Goal: Task Accomplishment & Management: Use online tool/utility

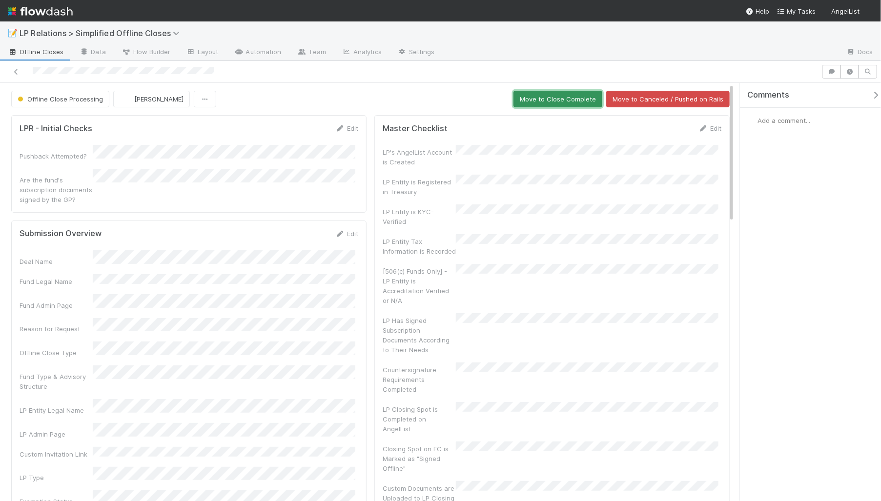
click at [525, 101] on button "Move to Close Complete" at bounding box center [558, 99] width 89 height 17
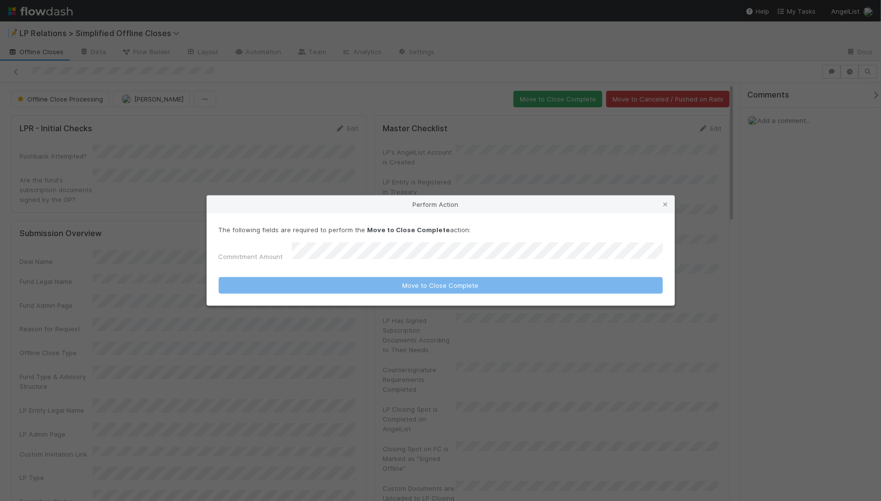
click at [311, 162] on div "Perform Action The following fields are required to perform the Move to Close C…" at bounding box center [440, 250] width 881 height 501
click at [311, 162] on div "Pushback Attempted? Are the fund's subscription documents signed by the GP?" at bounding box center [189, 175] width 339 height 60
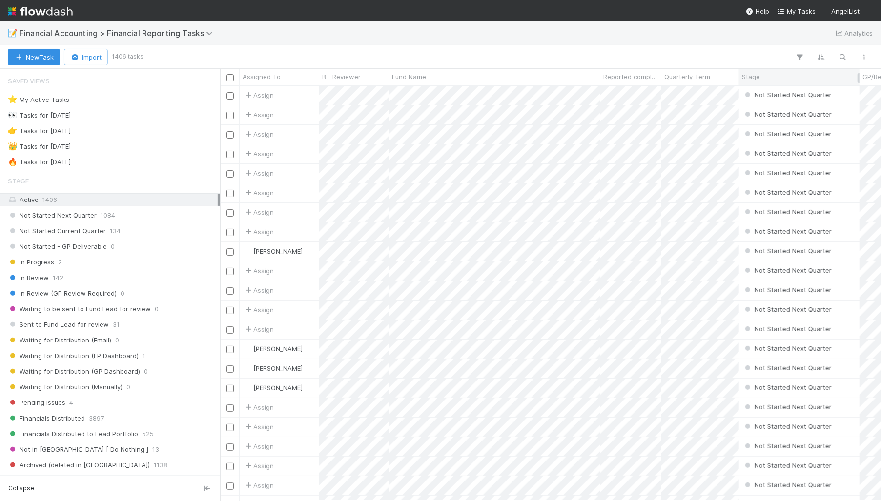
scroll to position [408, 654]
click at [835, 57] on button "button" at bounding box center [843, 57] width 18 height 13
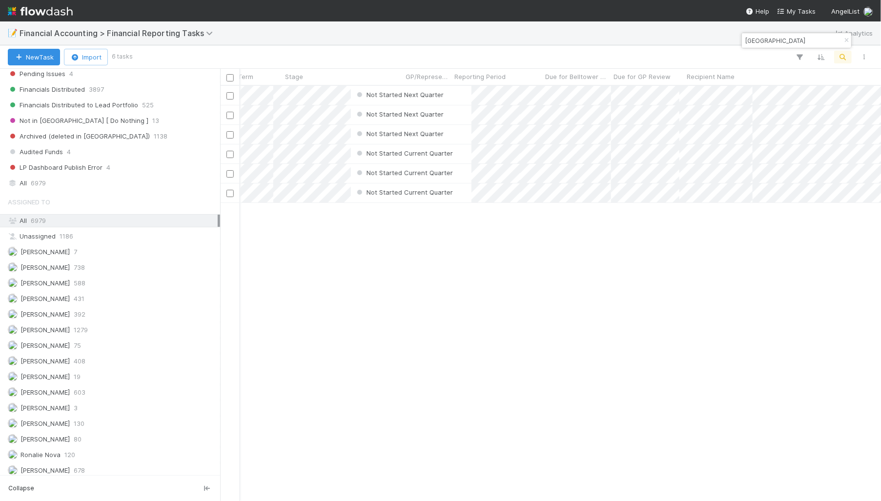
scroll to position [0, 388]
type input "[GEOGRAPHIC_DATA]"
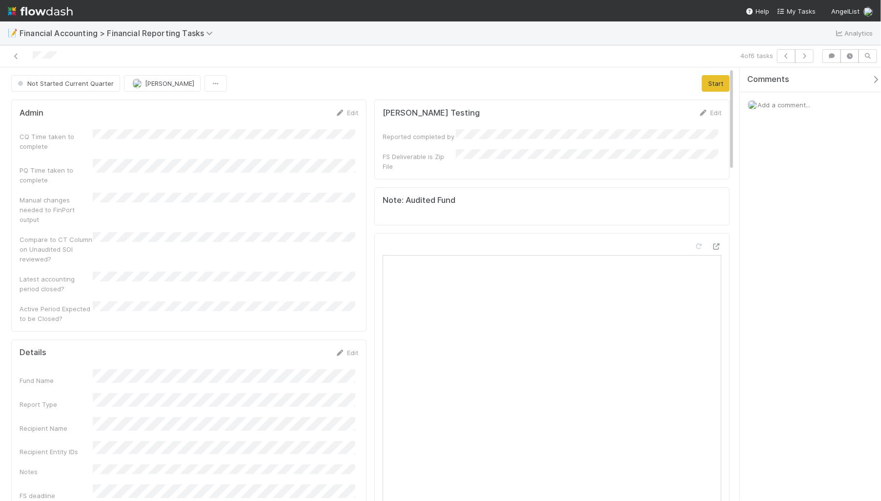
click at [180, 144] on div "CQ Time taken to complete" at bounding box center [189, 140] width 339 height 22
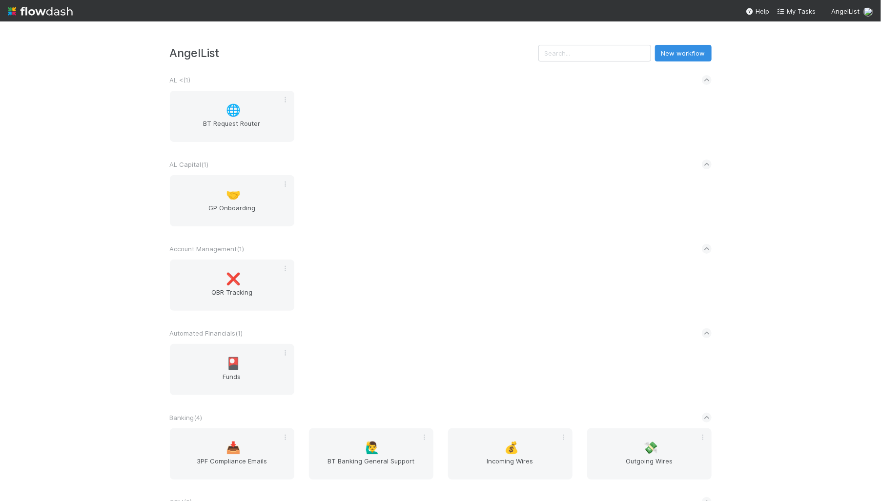
click at [33, 279] on div "AngelList New workflow AL < ( 1 ) 🌐 BT Request Router AL Capital ( 1 ) 🤝 GP Onb…" at bounding box center [440, 261] width 881 height 480
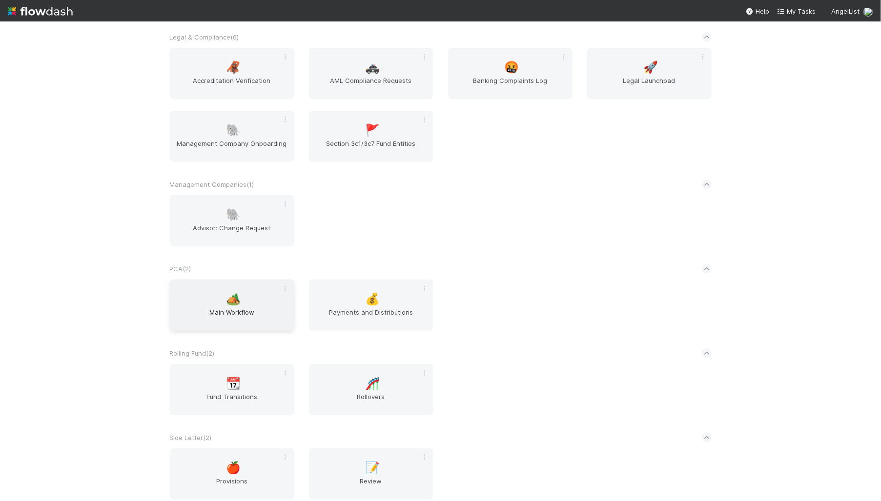
click at [204, 308] on span "Main Workflow" at bounding box center [232, 318] width 117 height 20
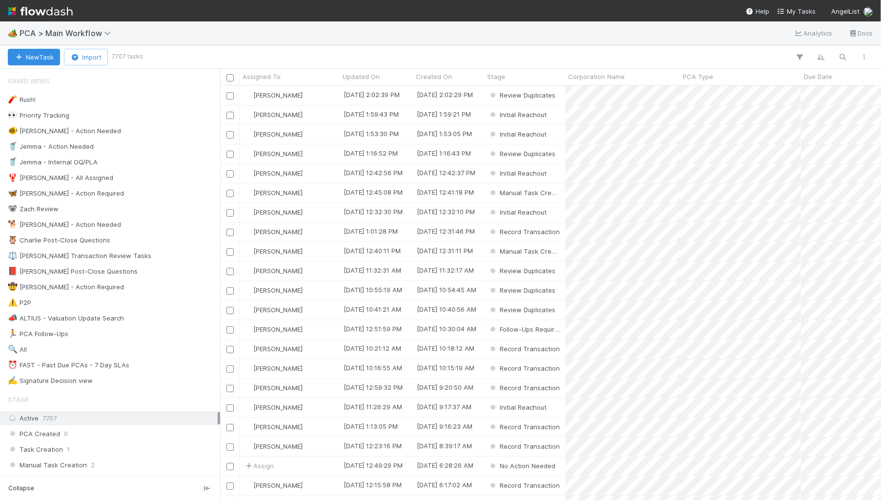
scroll to position [408, 654]
